Goal: Information Seeking & Learning: Understand process/instructions

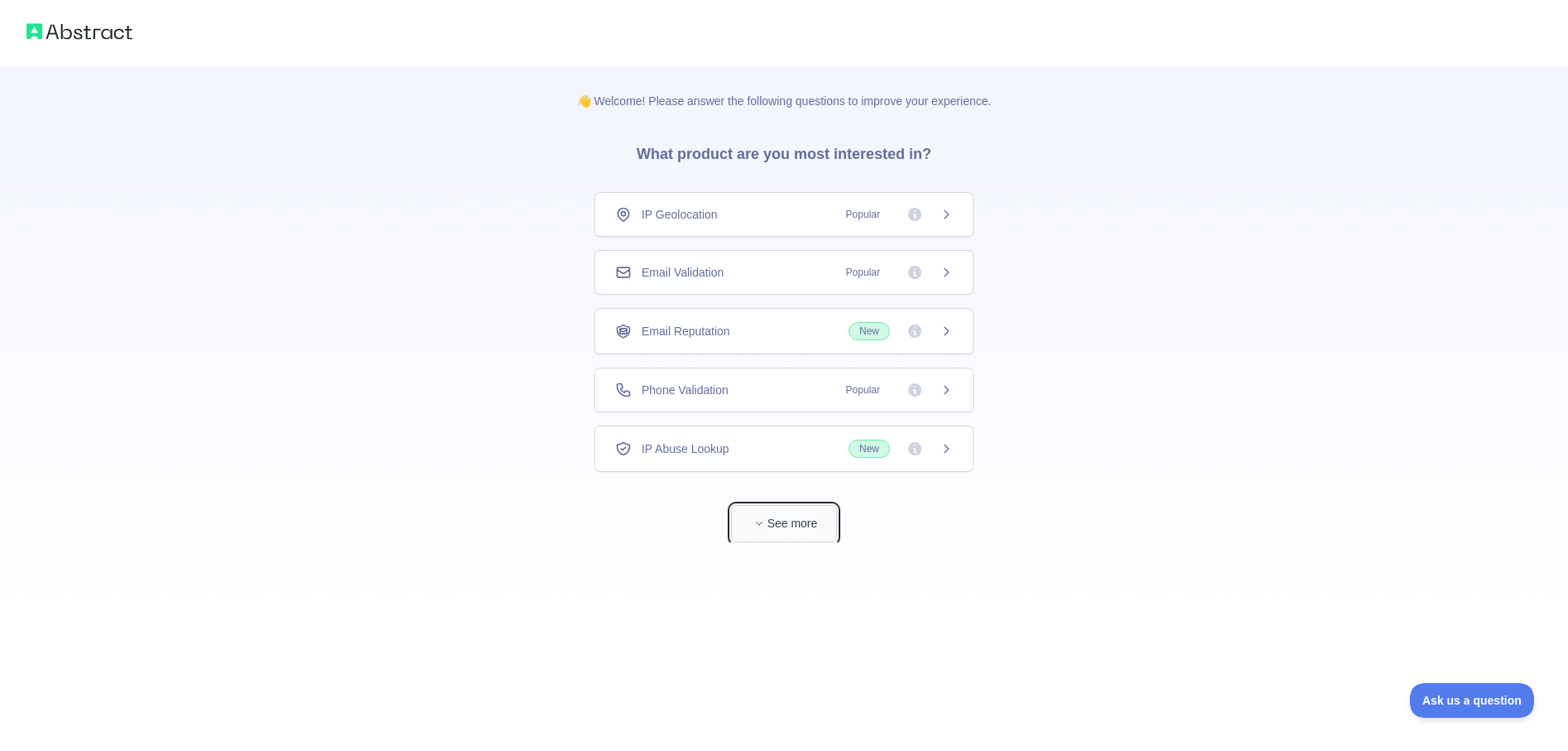
click at [788, 516] on button "See more" at bounding box center [783, 523] width 106 height 38
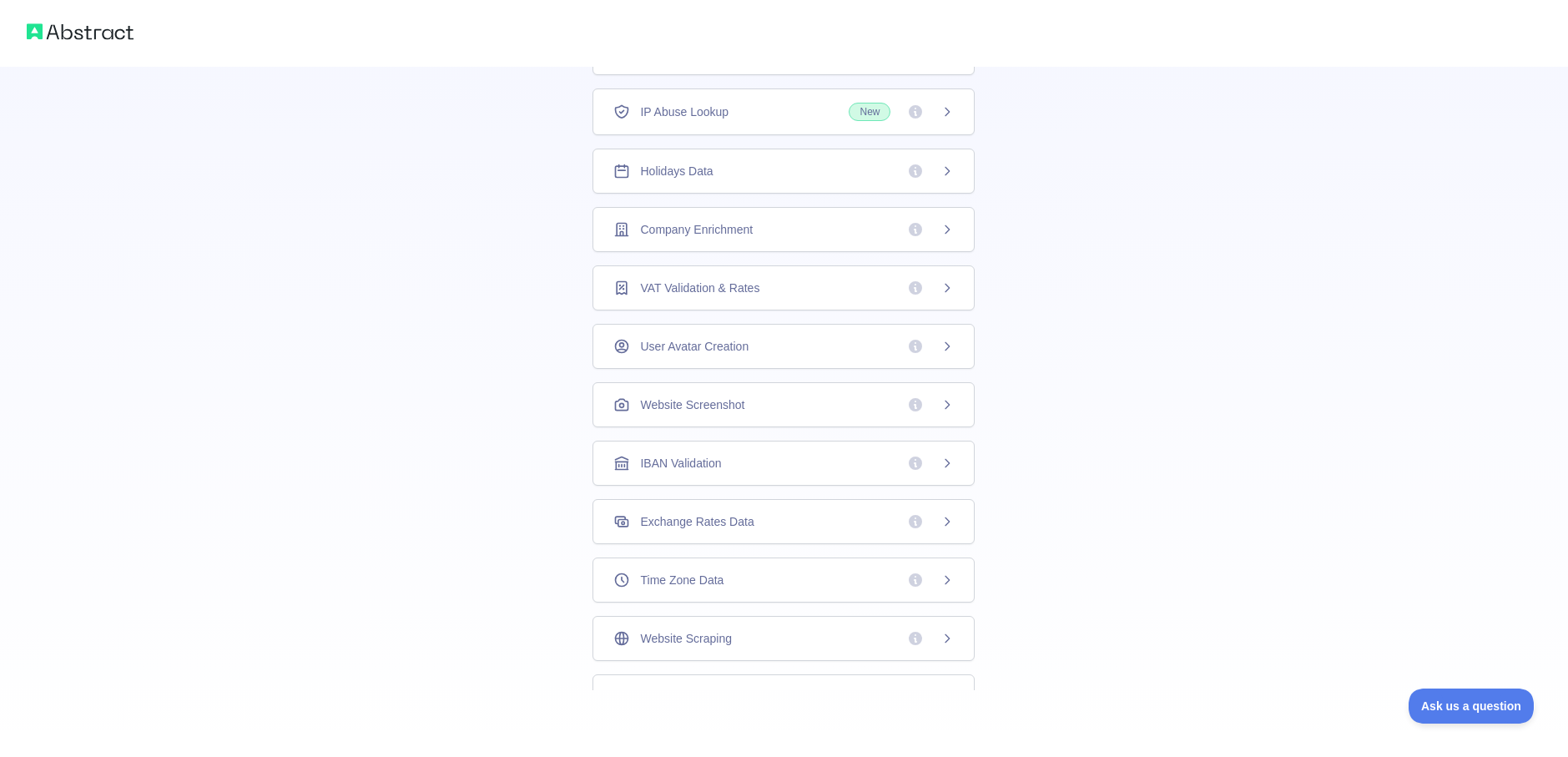
scroll to position [65, 0]
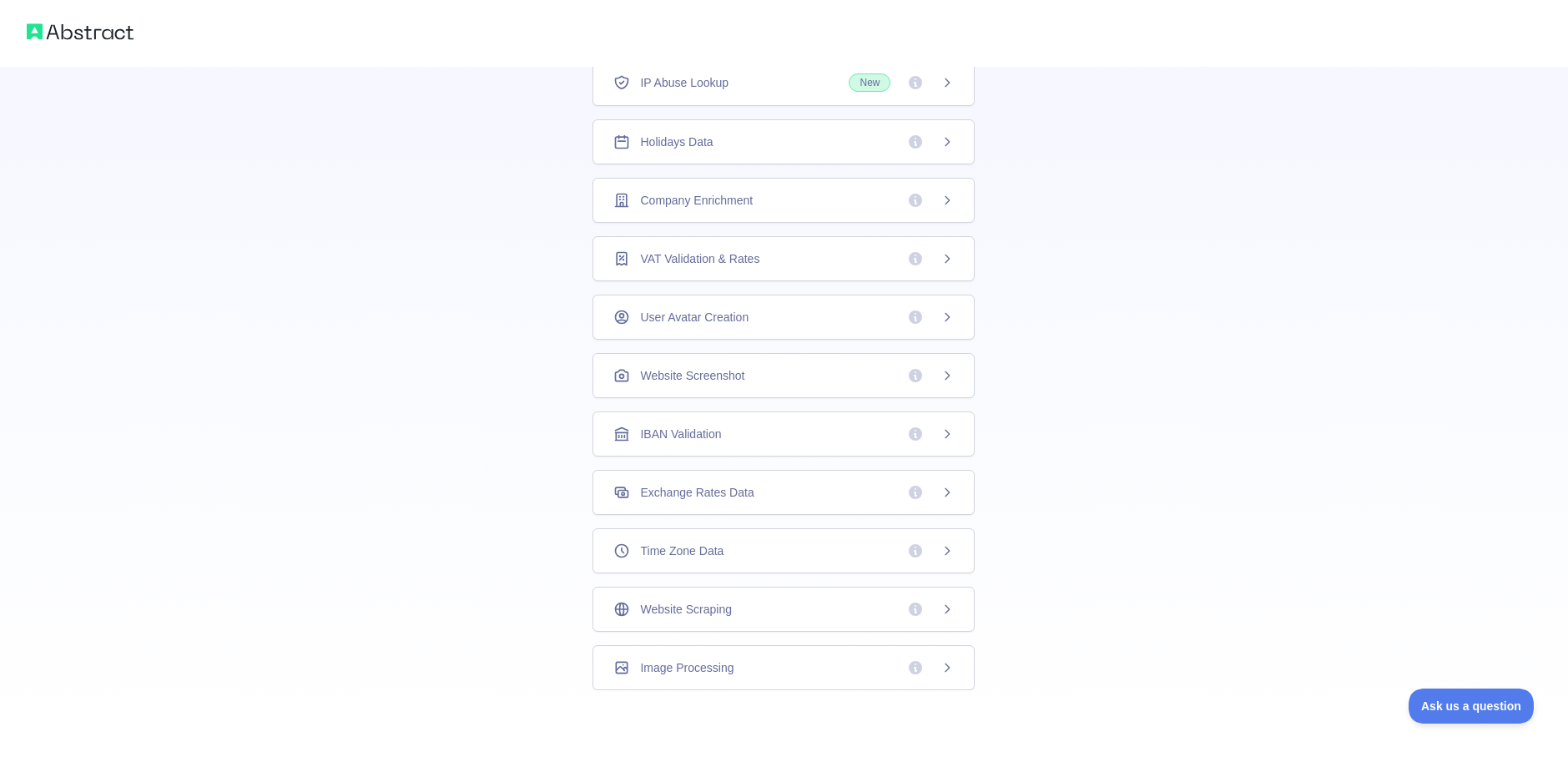
click at [943, 199] on icon at bounding box center [947, 200] width 13 height 13
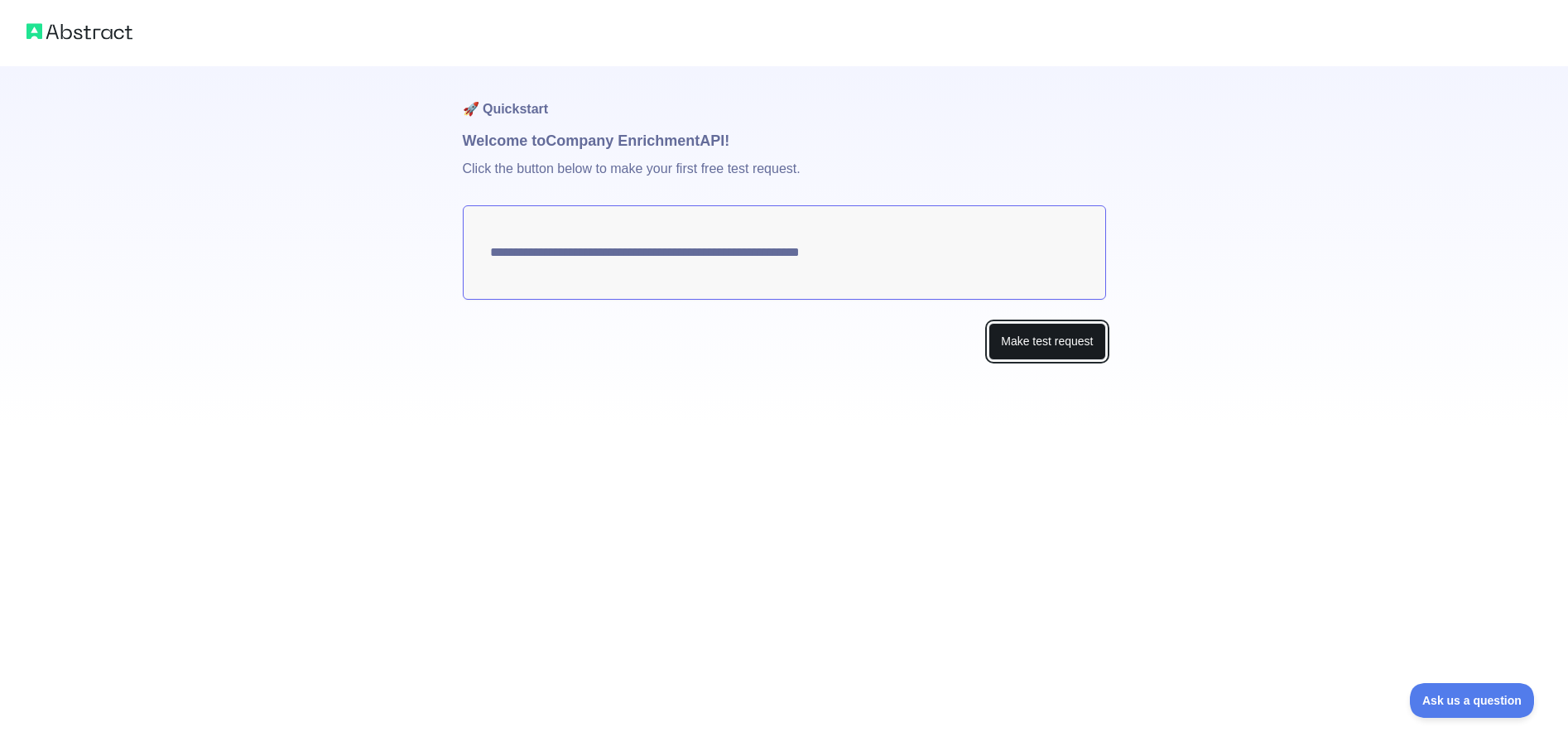
click at [1041, 339] on button "Make test request" at bounding box center [1047, 341] width 117 height 38
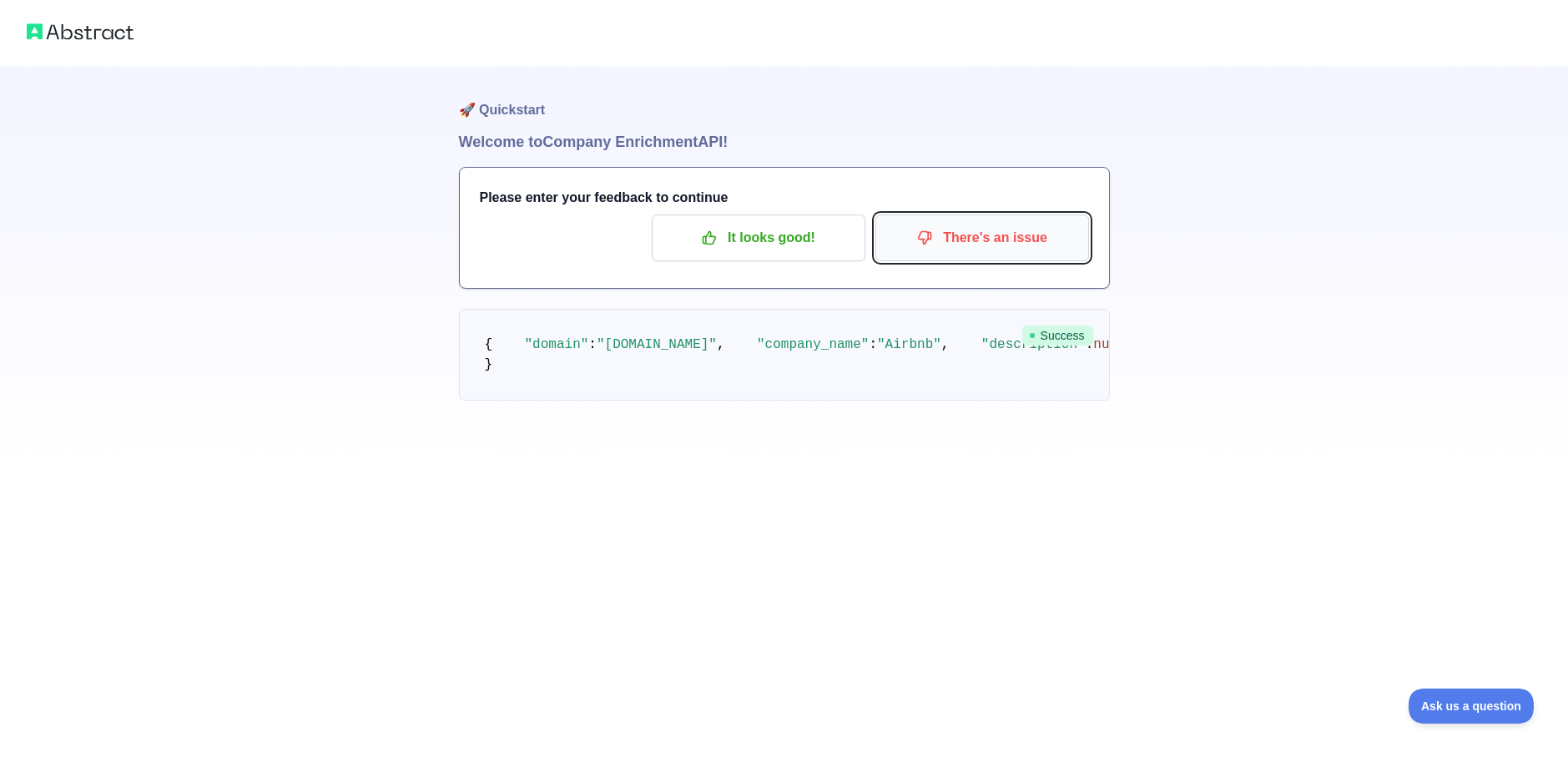
click at [985, 237] on p "There's an issue" at bounding box center [982, 238] width 188 height 29
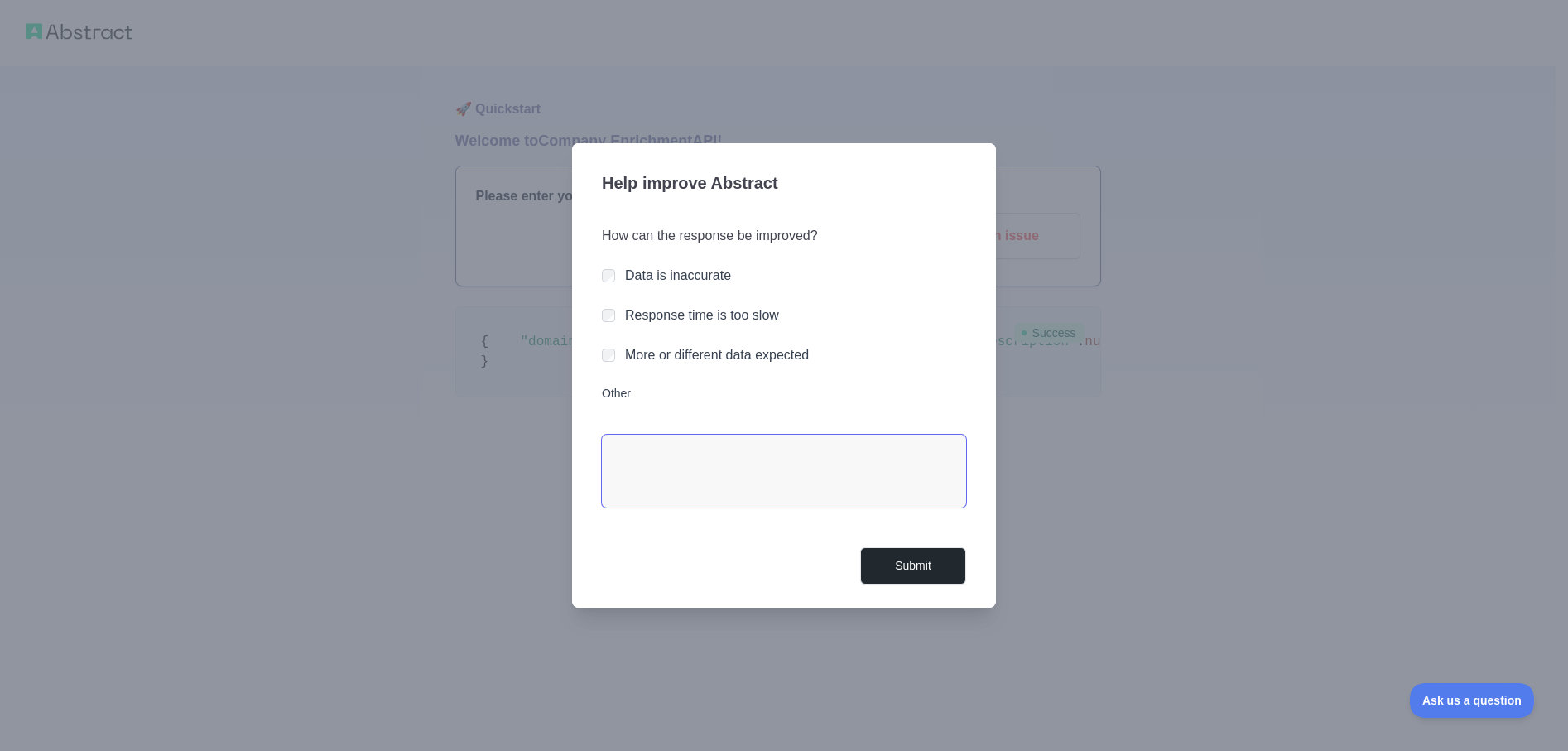
click at [621, 448] on textarea "Other" at bounding box center [783, 471] width 364 height 73
click at [719, 451] on textarea "**********" at bounding box center [783, 471] width 364 height 73
type textarea "**********"
click at [900, 561] on button "Submit" at bounding box center [912, 566] width 106 height 38
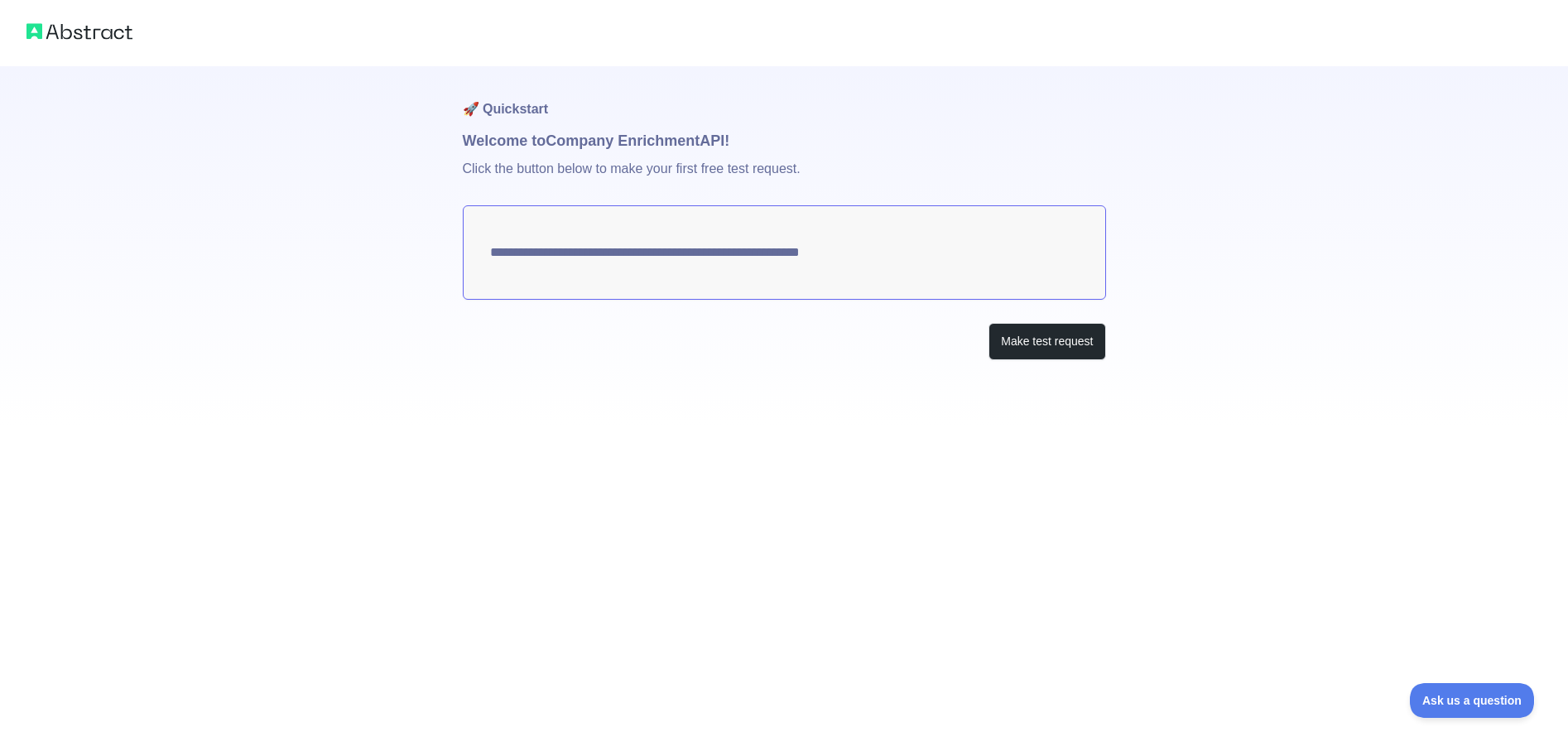
click at [497, 253] on textarea "**********" at bounding box center [784, 252] width 643 height 94
click at [1041, 345] on button "Make test request" at bounding box center [1047, 341] width 117 height 38
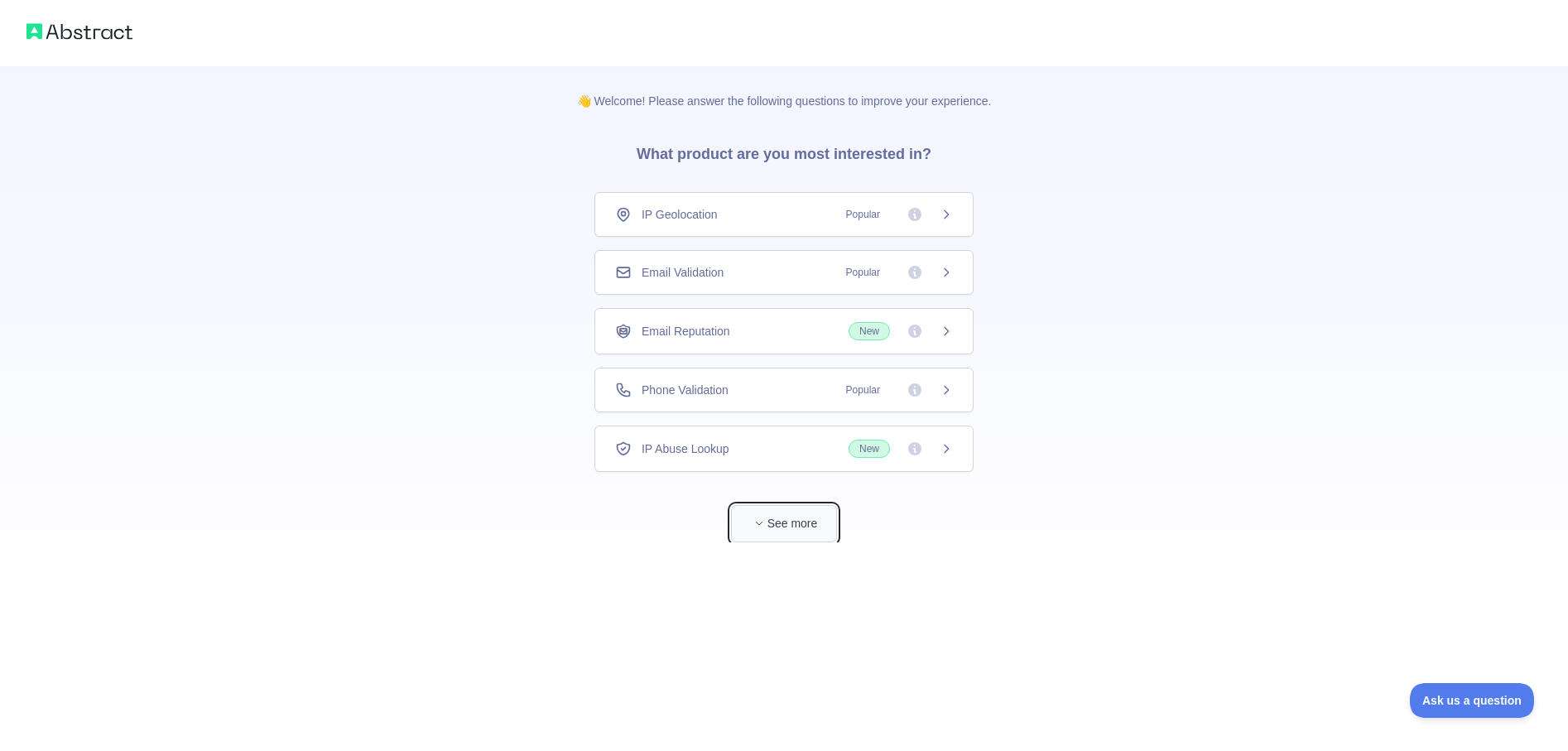
click at [792, 519] on button "See more" at bounding box center [783, 523] width 106 height 38
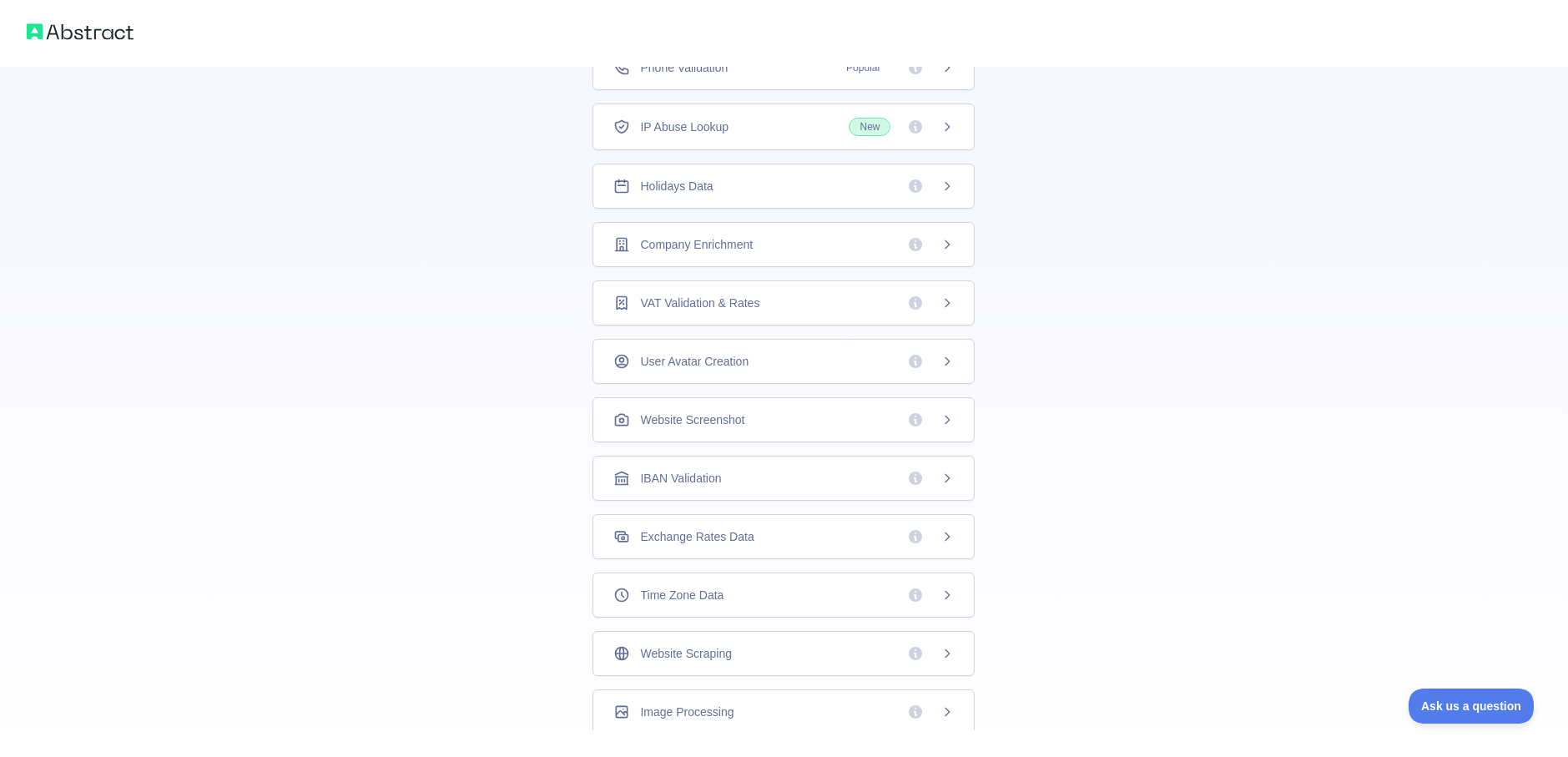
scroll to position [304, 0]
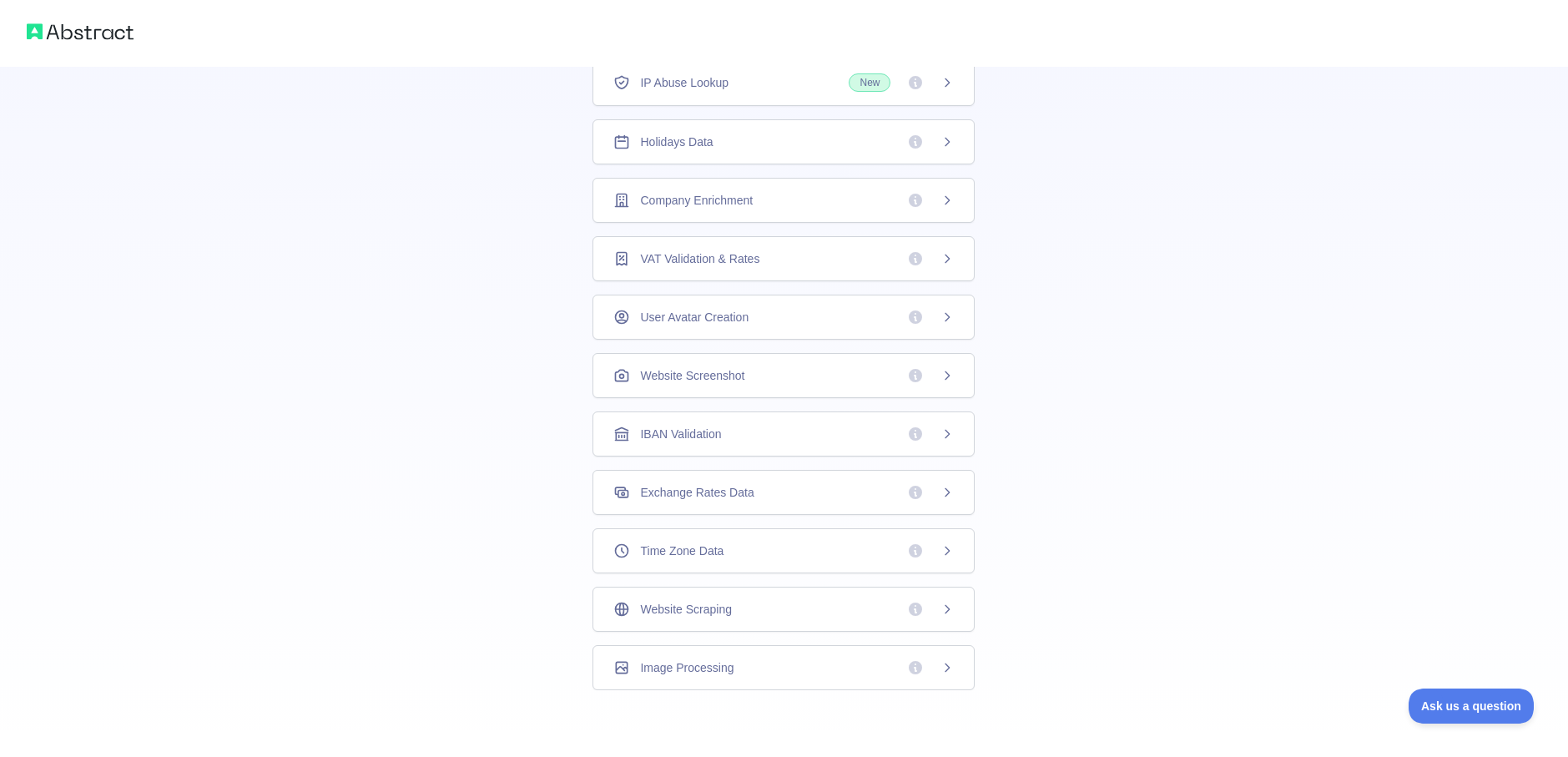
click at [940, 200] on icon at bounding box center [947, 200] width 13 height 13
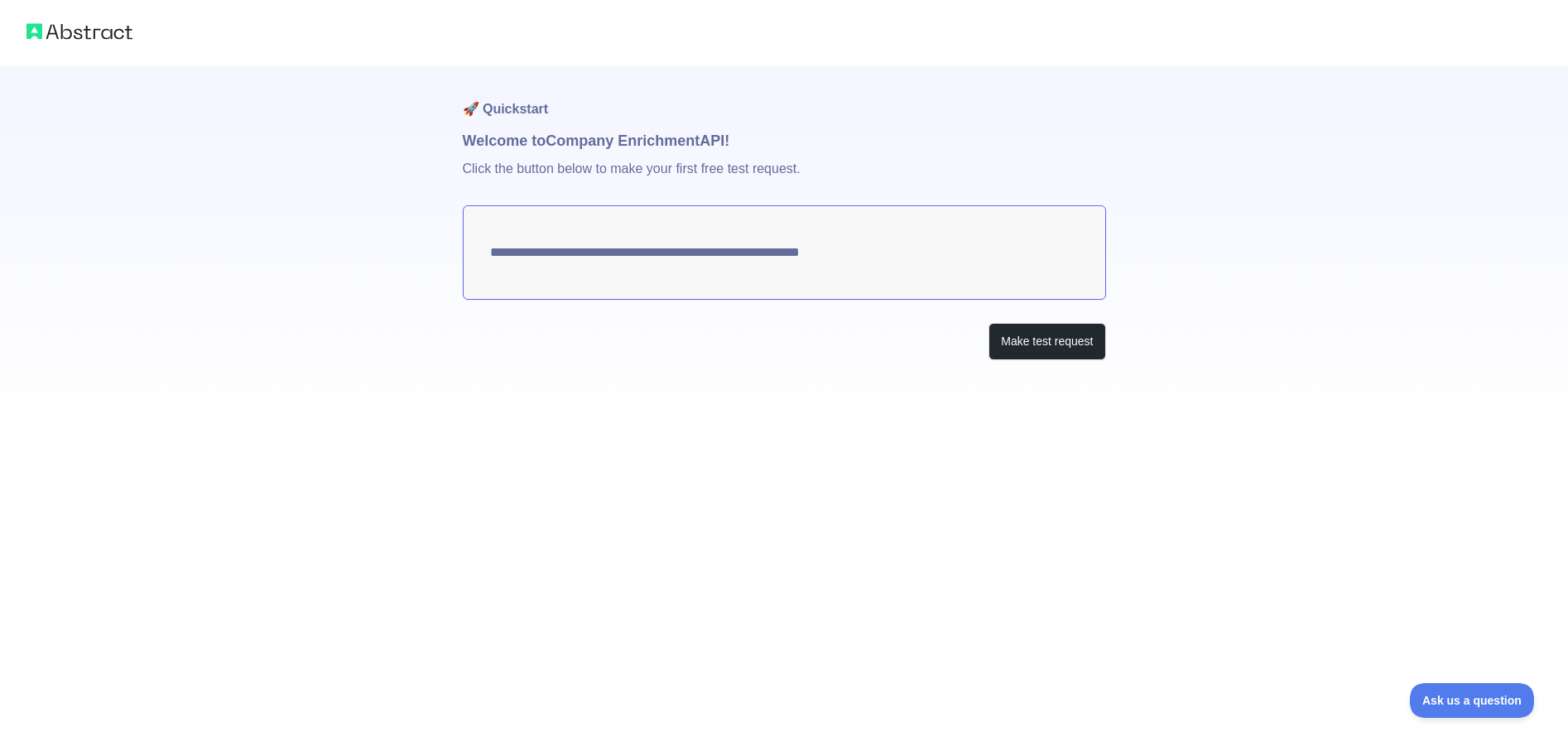
click at [661, 229] on textarea "**********" at bounding box center [784, 252] width 643 height 94
click at [661, 236] on textarea "**********" at bounding box center [784, 252] width 643 height 94
click at [1025, 342] on button "Make test request" at bounding box center [1047, 341] width 117 height 38
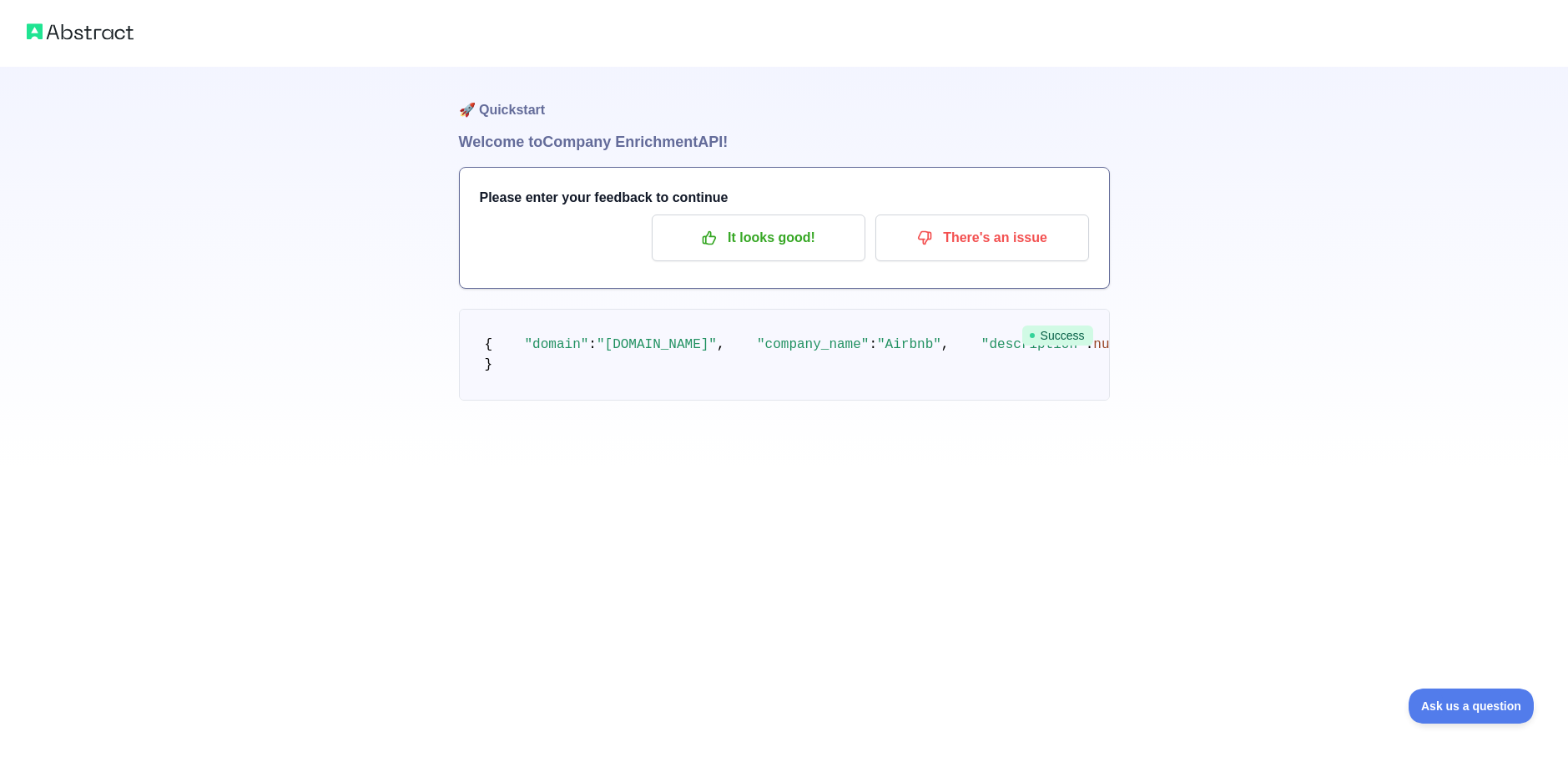
scroll to position [167, 0]
click at [757, 66] on div at bounding box center [784, 33] width 1568 height 66
click at [757, 224] on p "It looks good!" at bounding box center [758, 238] width 188 height 29
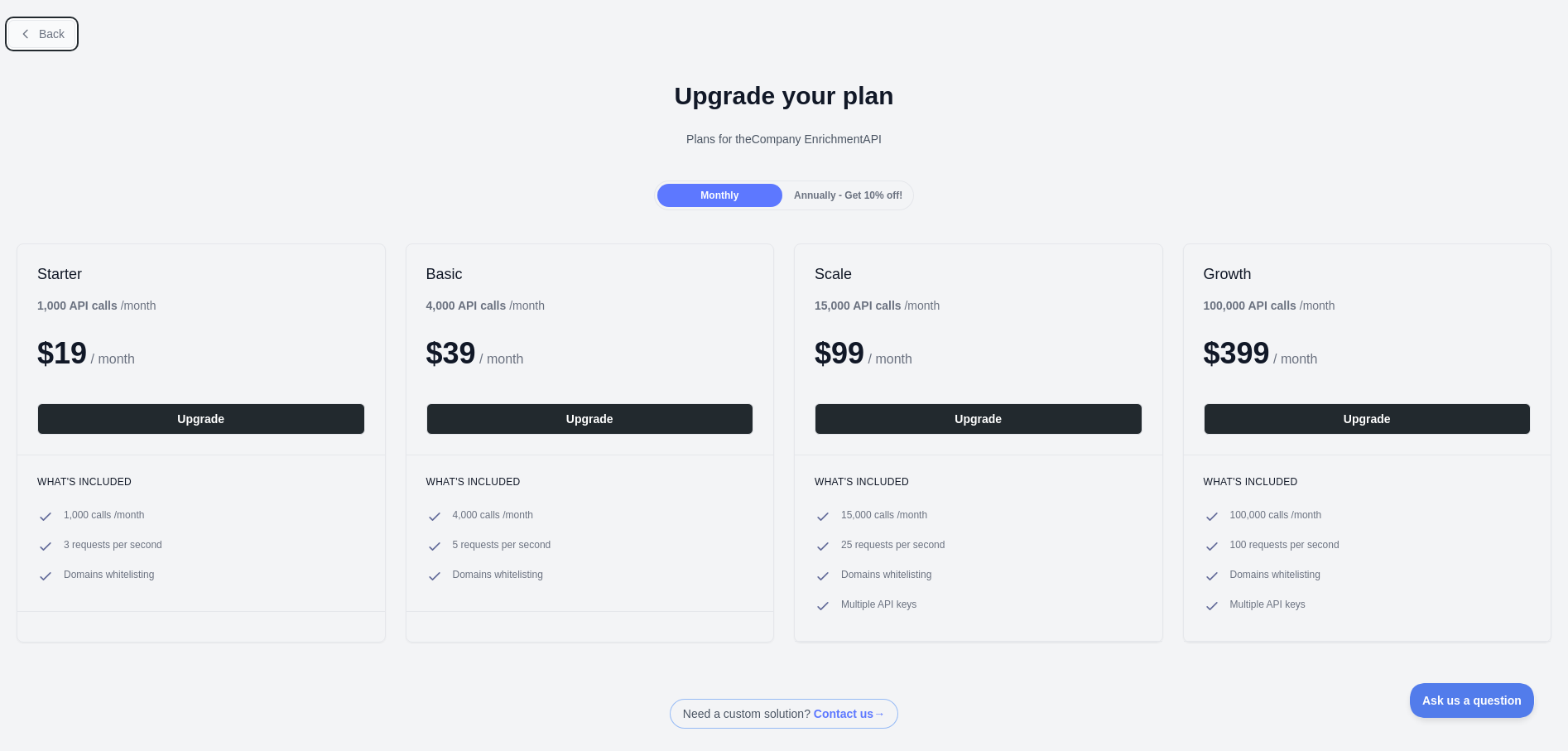
click at [49, 41] on span "Back" at bounding box center [52, 34] width 26 height 13
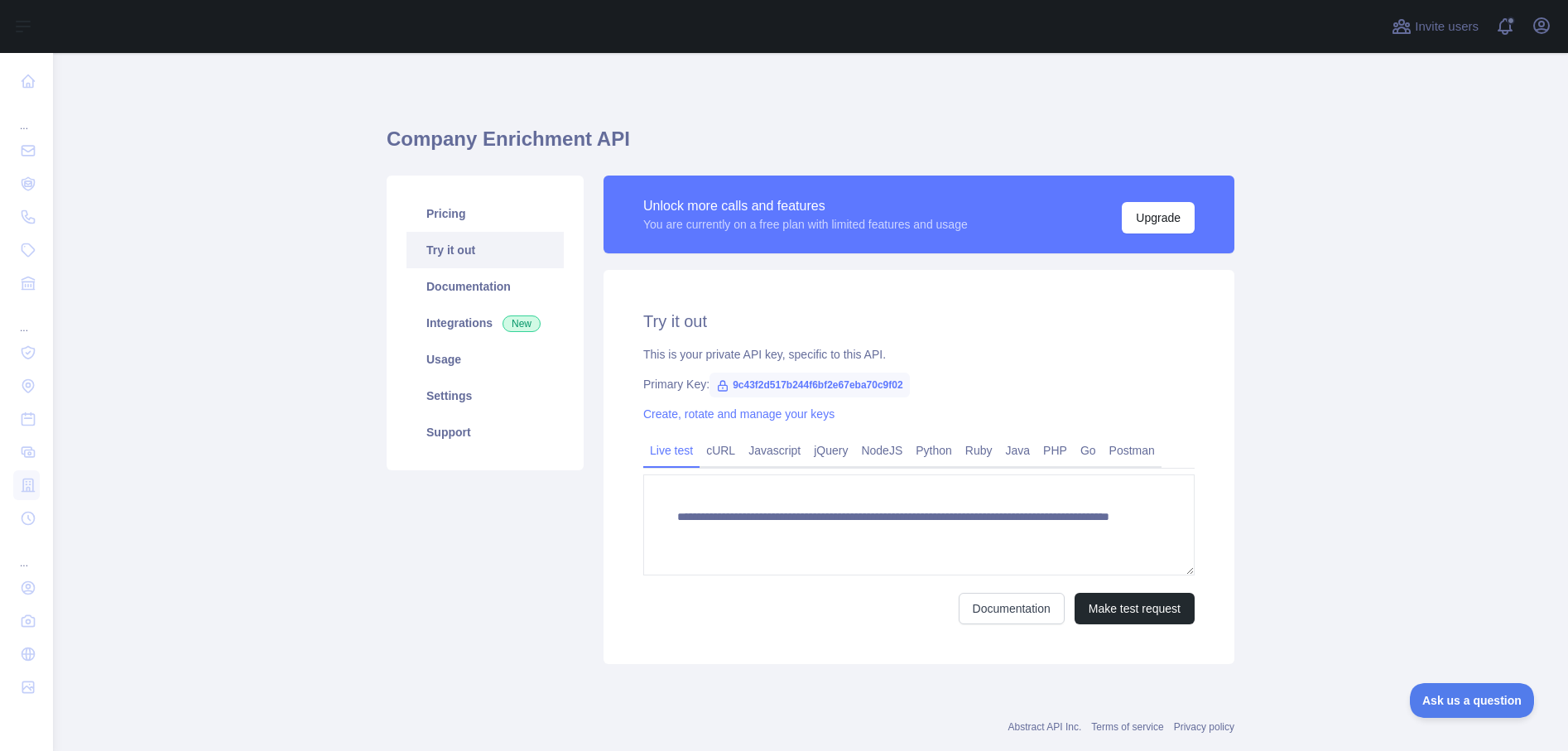
scroll to position [36, 0]
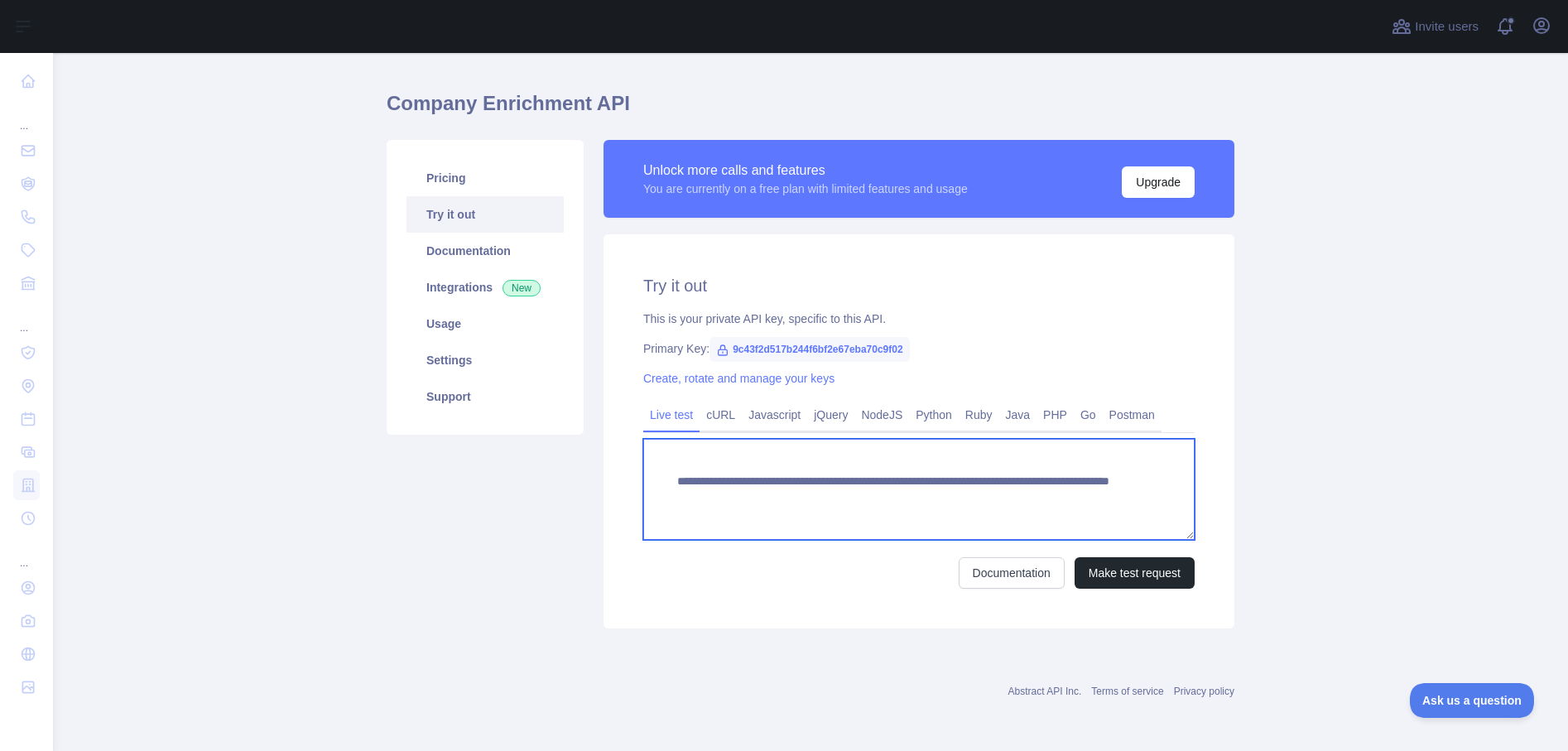
click at [784, 482] on textarea "**********" at bounding box center [918, 489] width 551 height 101
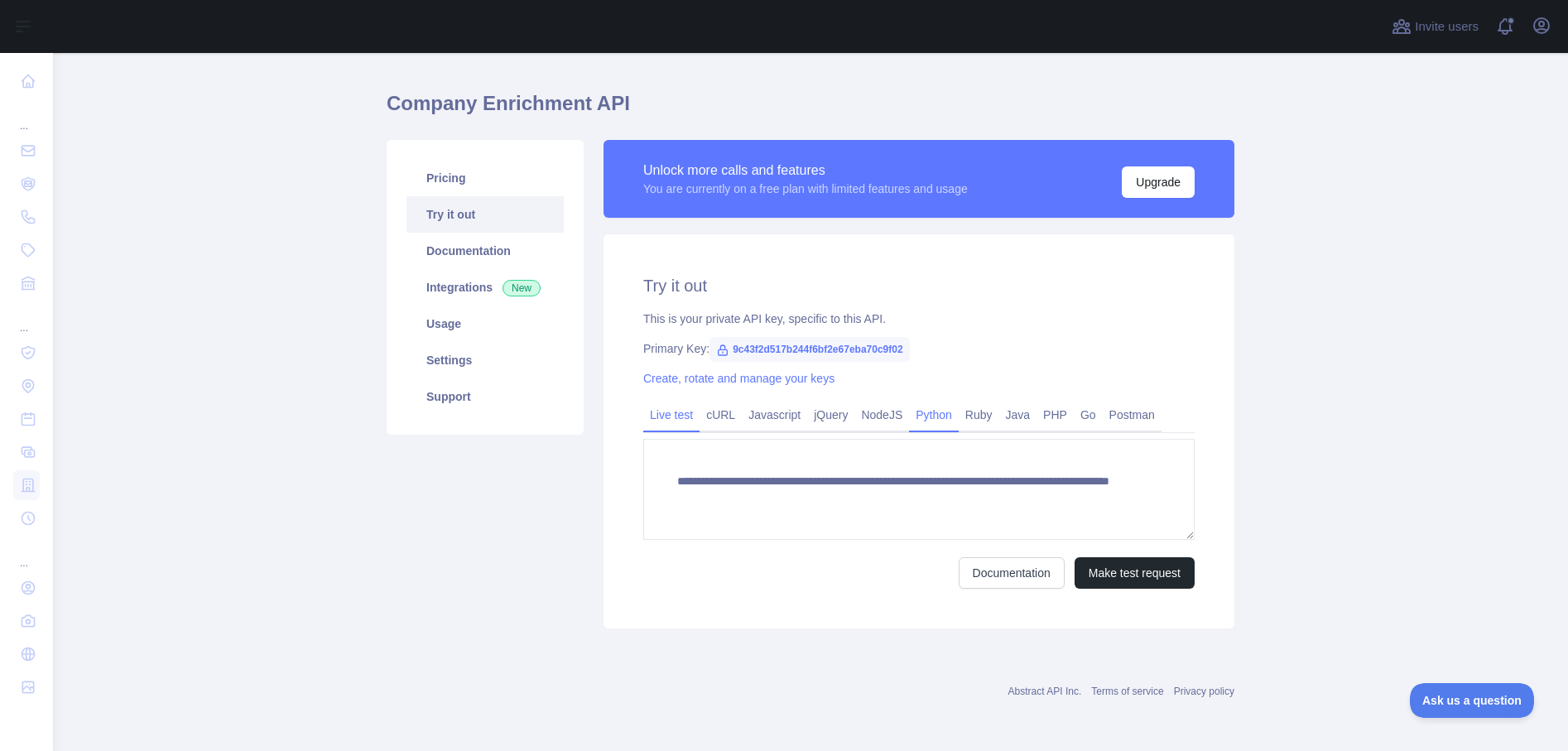
click at [917, 418] on link "Python" at bounding box center [934, 415] width 50 height 27
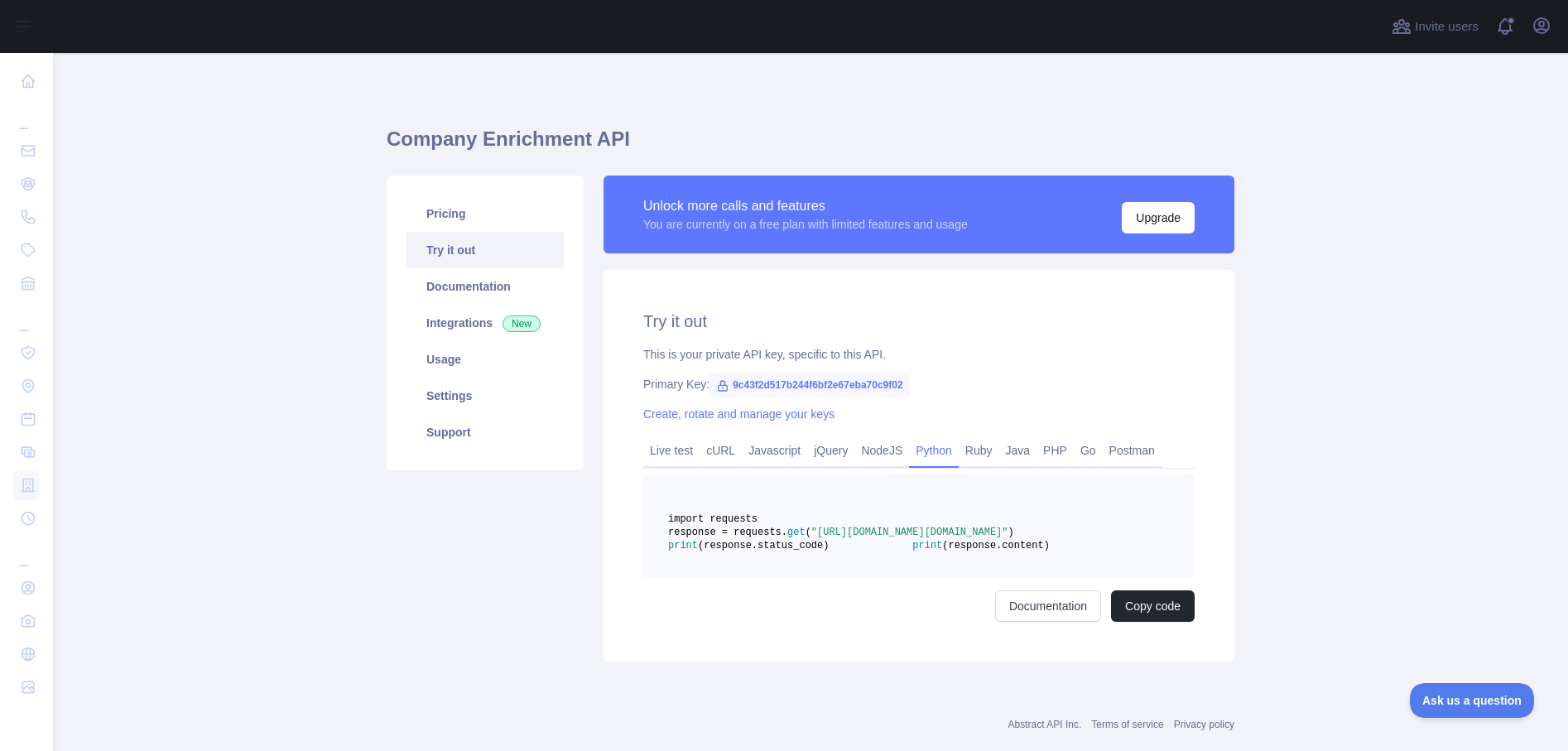
scroll to position [73, 0]
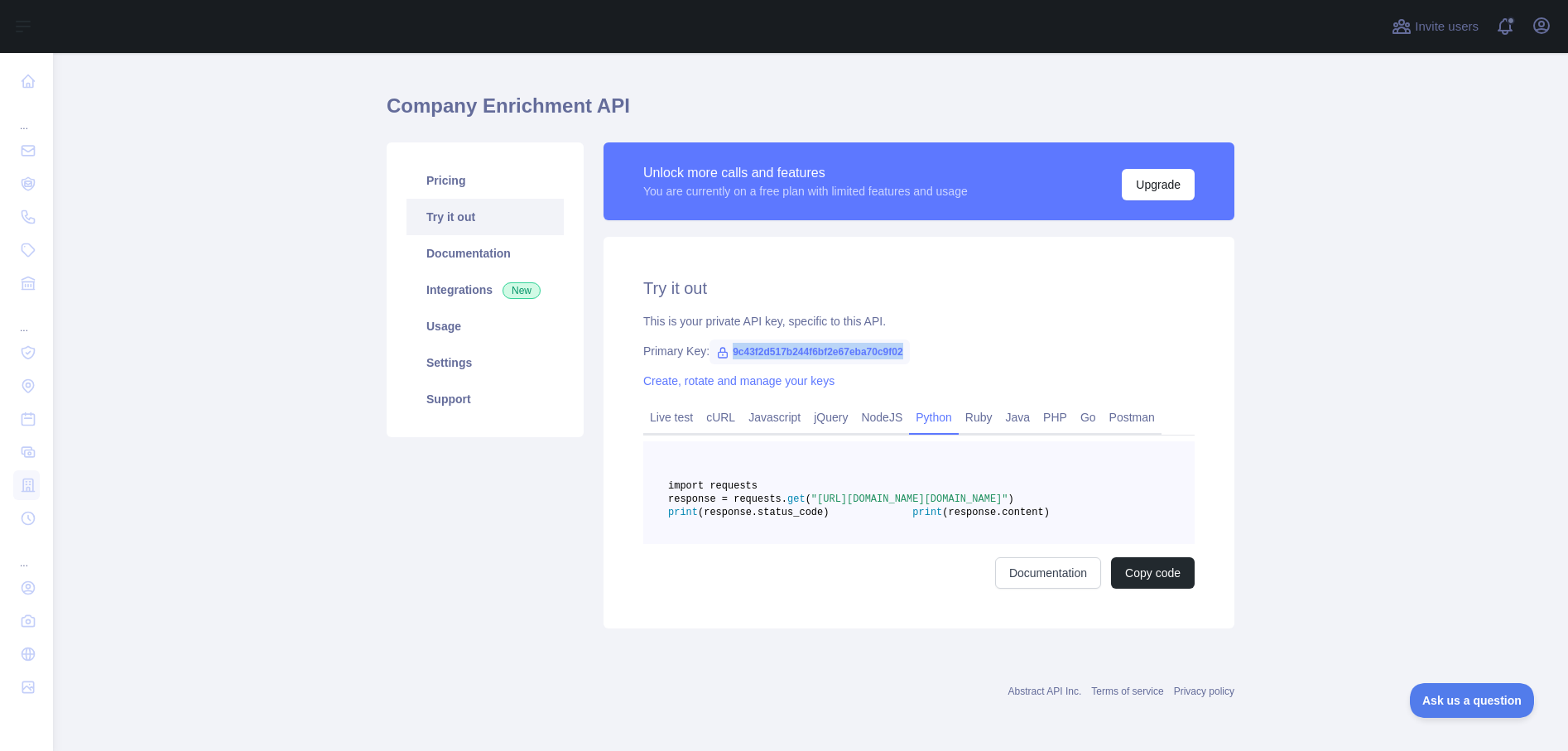
drag, startPoint x: 722, startPoint y: 314, endPoint x: 897, endPoint y: 313, distance: 175.0
click at [897, 340] on span "9c43f2d517b244f6bf2e67eba70c9f02" at bounding box center [808, 352] width 199 height 25
click at [478, 308] on link "Usage" at bounding box center [485, 326] width 158 height 37
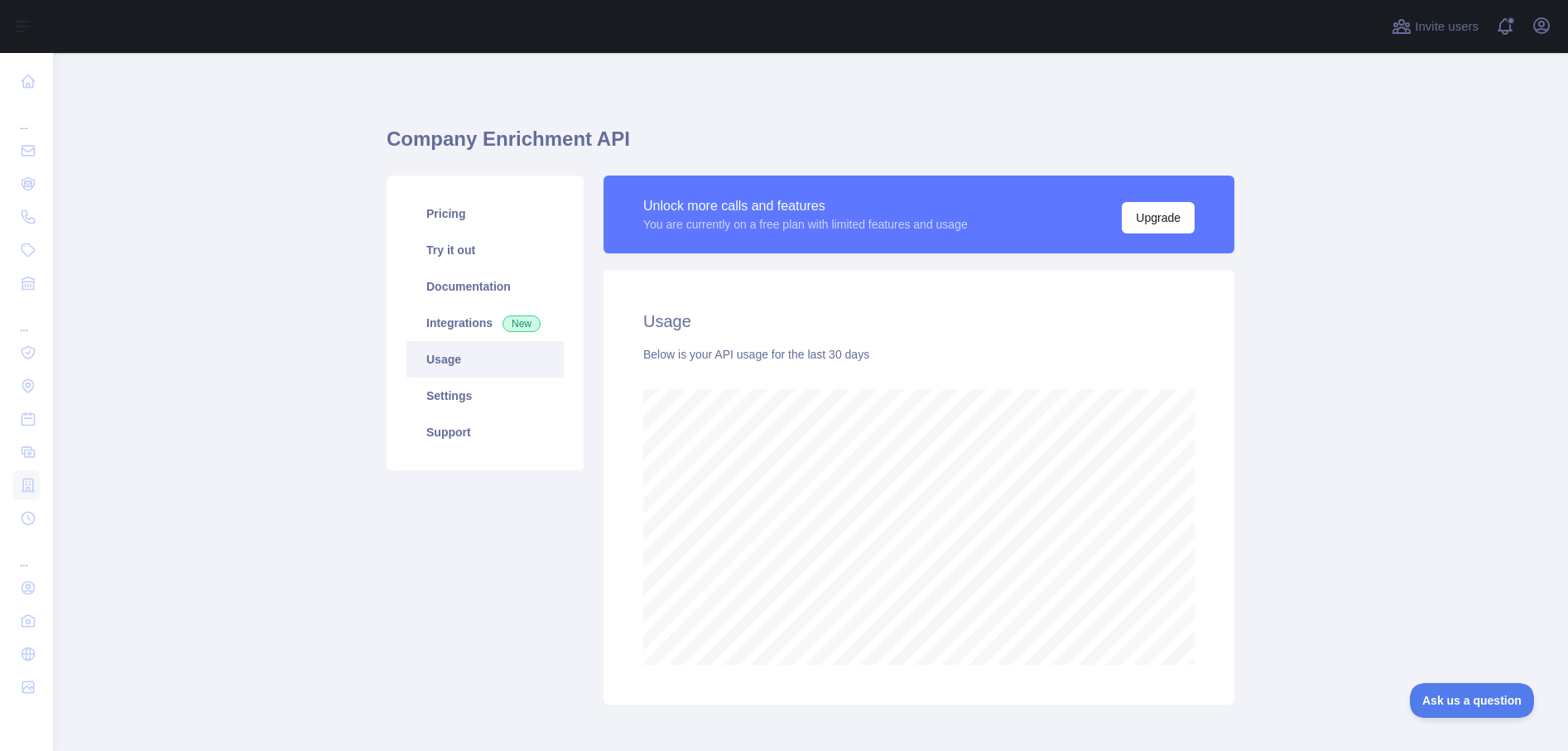
scroll to position [698, 1502]
click at [451, 325] on link "Integrations New" at bounding box center [485, 323] width 158 height 37
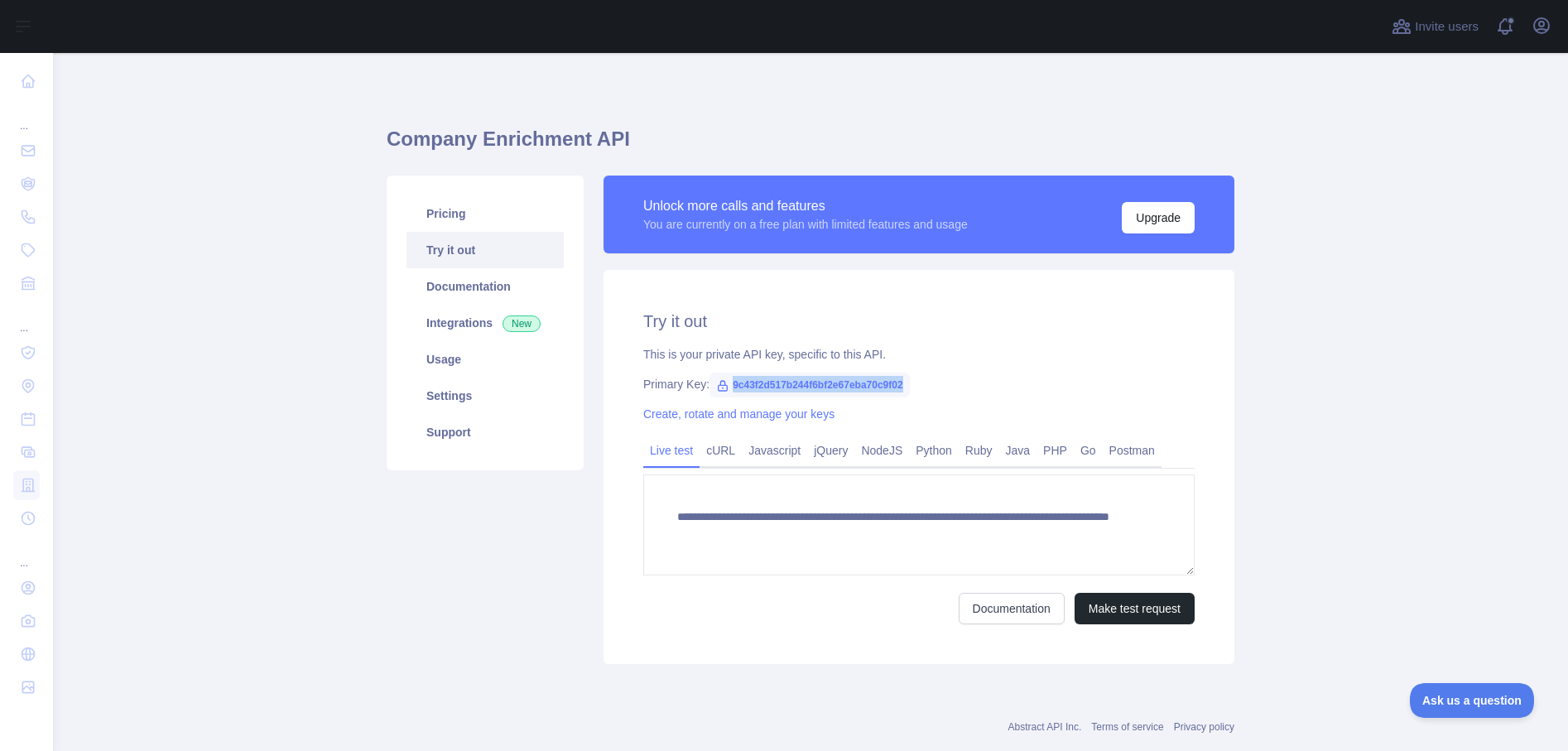
drag, startPoint x: 721, startPoint y: 386, endPoint x: 901, endPoint y: 385, distance: 180.0
click at [901, 385] on span "9c43f2d517b244f6bf2e67eba70c9f02" at bounding box center [808, 386] width 199 height 25
drag, startPoint x: 901, startPoint y: 385, endPoint x: 827, endPoint y: 388, distance: 74.1
copy span "9c43f2d517b244f6bf2e67eba70c9f02"
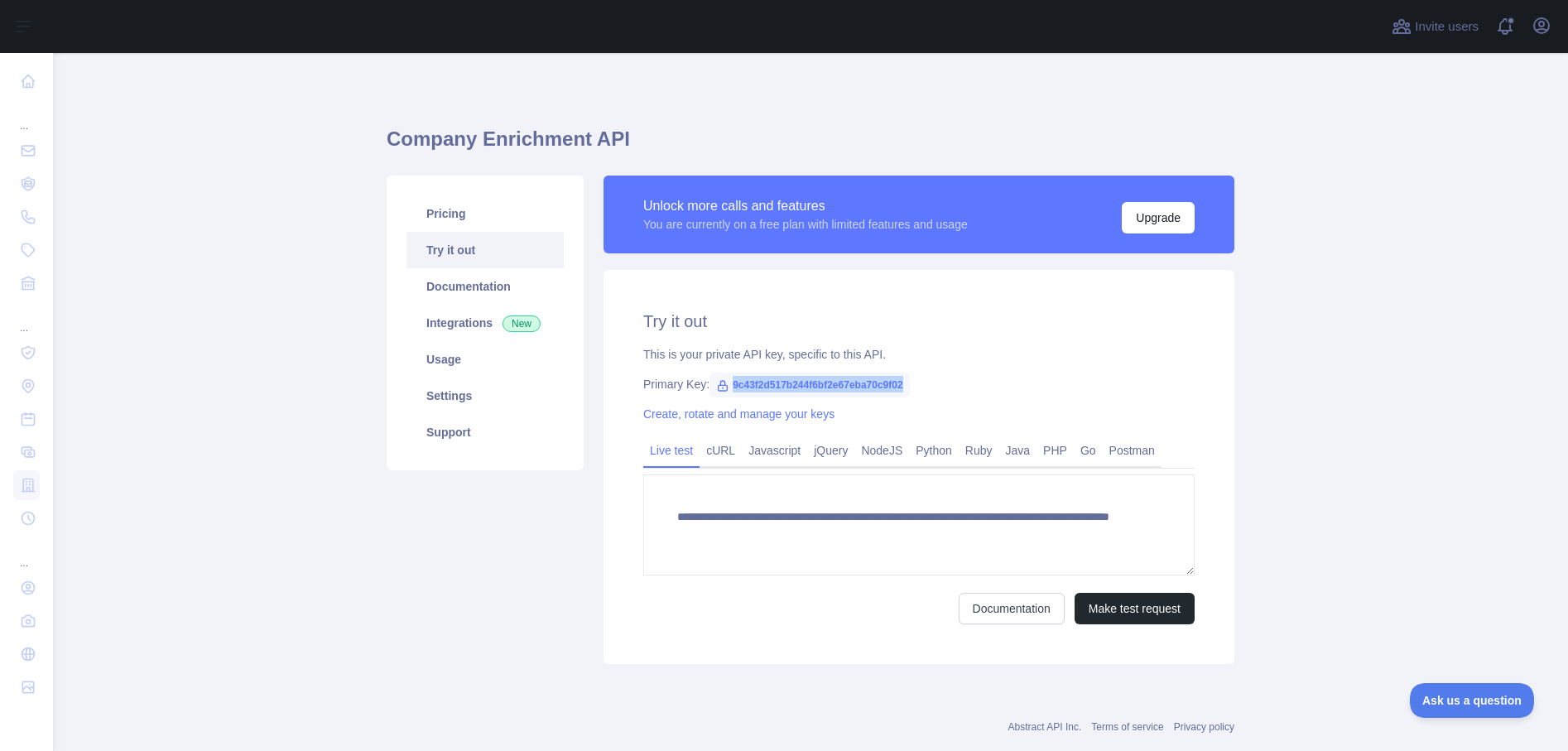
copy span "9c43f2d517b244f6bf2e67eba70c9f02"
